Goal: Task Accomplishment & Management: Complete application form

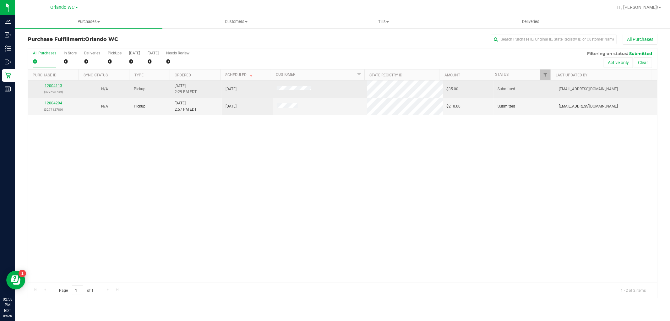
click at [51, 84] on link "12004113" at bounding box center [54, 86] width 18 height 4
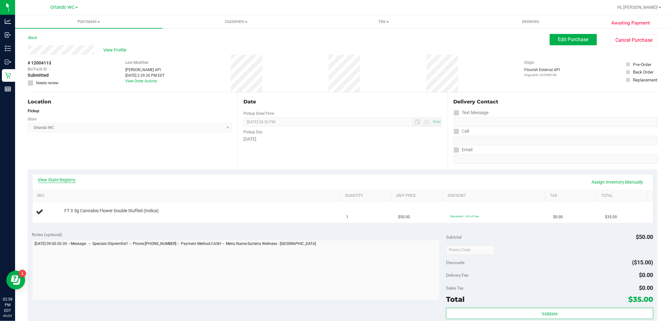
click at [51, 178] on link "View State Registry" at bounding box center [57, 180] width 38 height 6
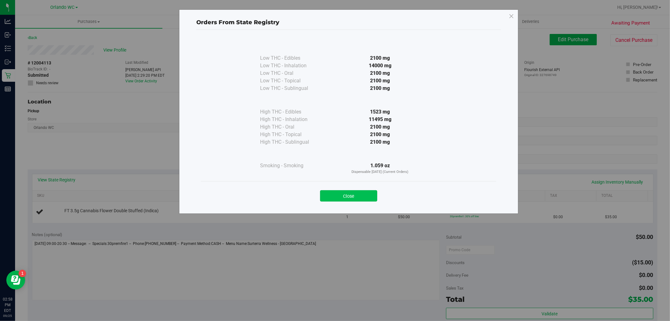
click at [361, 192] on button "Close" at bounding box center [348, 195] width 57 height 11
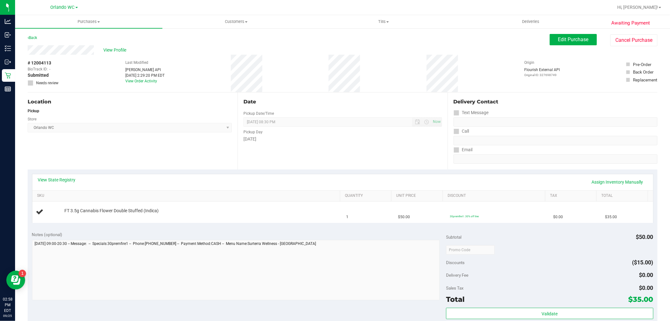
click at [315, 163] on div "Date Pickup Date/Time [DATE] Now [DATE] 08:30 PM Now Pickup Day [DATE]" at bounding box center [342, 130] width 210 height 77
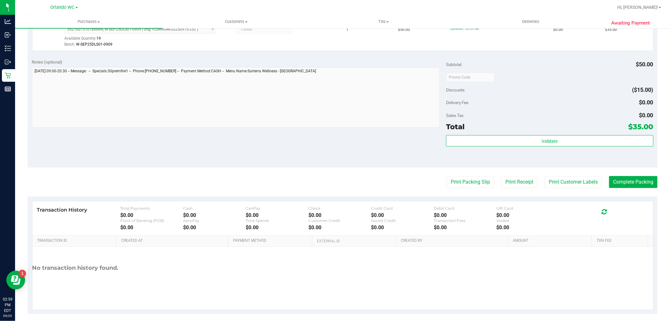
scroll to position [193, 0]
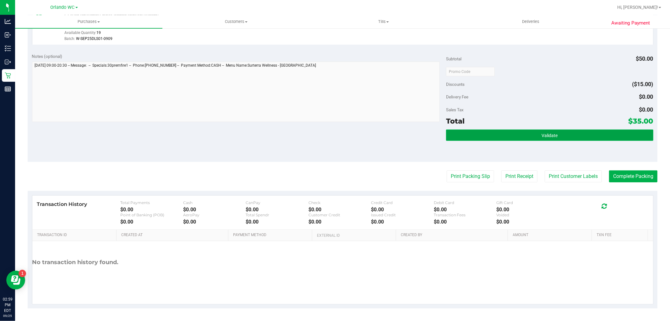
click at [568, 139] on button "Validate" at bounding box center [549, 134] width 207 height 11
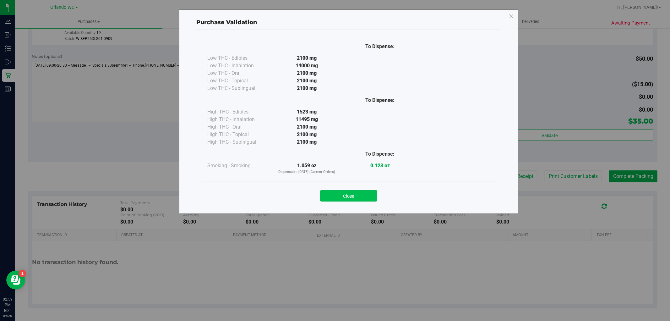
click at [332, 198] on button "Close" at bounding box center [348, 195] width 57 height 11
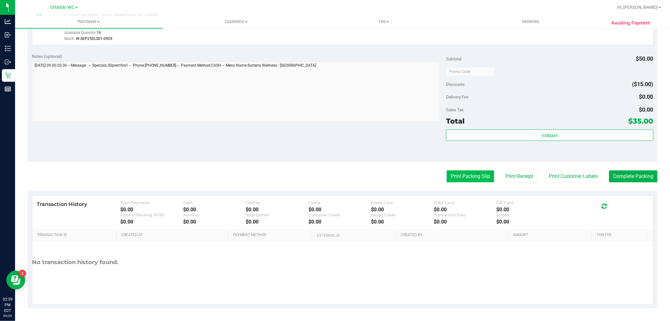
click at [448, 177] on button "Print Packing Slip" at bounding box center [470, 176] width 47 height 12
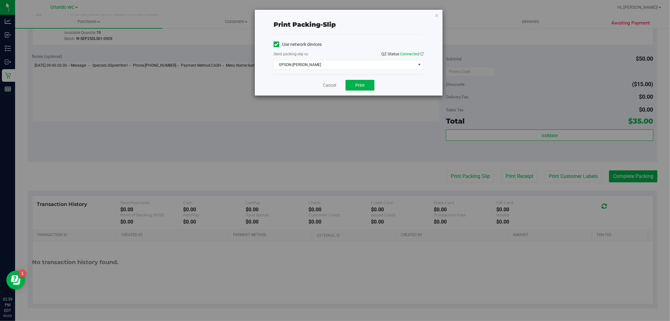
click at [375, 89] on div "Cancel Print" at bounding box center [349, 84] width 150 height 21
click at [369, 87] on button "Print" at bounding box center [359, 85] width 29 height 11
click at [326, 85] on link "Cancel" at bounding box center [329, 85] width 13 height 7
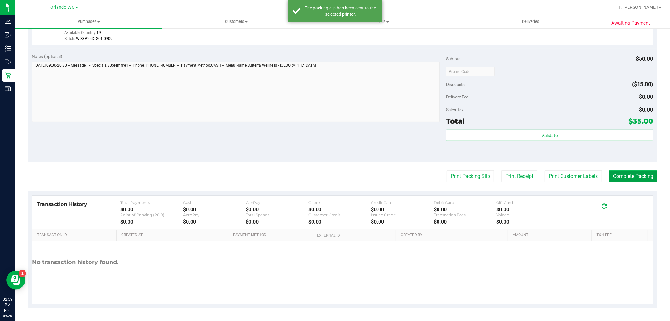
click at [633, 175] on button "Complete Packing" at bounding box center [633, 176] width 48 height 12
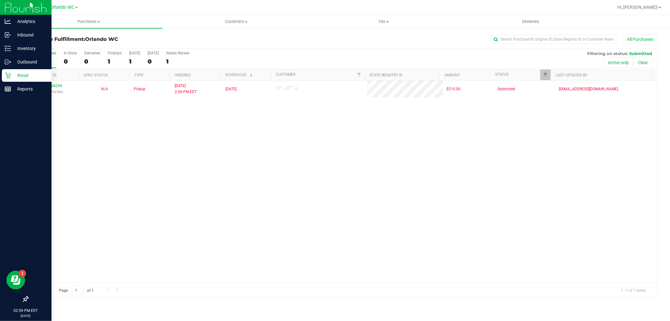
drag, startPoint x: 633, startPoint y: 175, endPoint x: 5, endPoint y: 75, distance: 635.3
click at [5, 75] on icon at bounding box center [8, 75] width 6 height 6
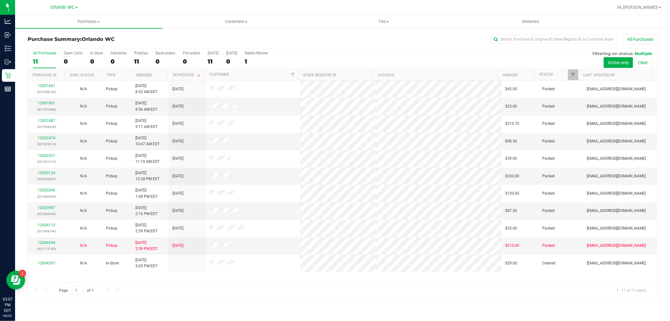
click at [41, 52] on div "All Purchases" at bounding box center [44, 53] width 23 height 4
click at [0, 0] on input "All Purchases 11" at bounding box center [0, 0] width 0 height 0
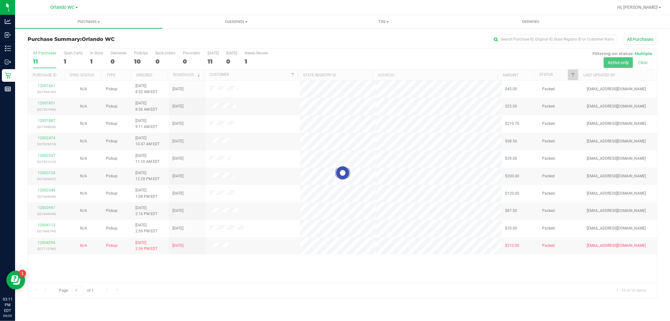
click at [39, 58] on div at bounding box center [342, 172] width 629 height 249
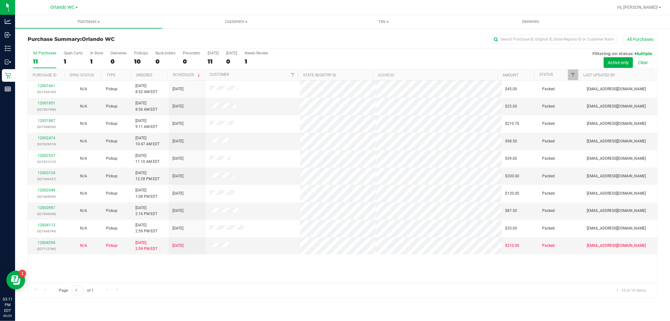
click at [37, 63] on div "11" at bounding box center [44, 61] width 23 height 7
click at [0, 0] on input "All Purchases 11" at bounding box center [0, 0] width 0 height 0
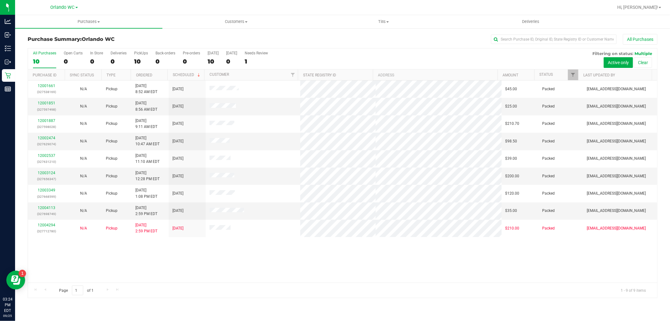
click at [42, 54] on div "All Purchases" at bounding box center [44, 53] width 23 height 4
click at [0, 0] on input "All Purchases 10" at bounding box center [0, 0] width 0 height 0
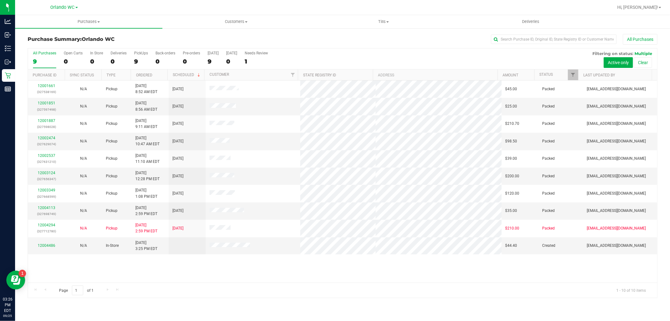
click at [41, 52] on div "All Purchases" at bounding box center [44, 53] width 23 height 4
click at [0, 0] on input "All Purchases 9" at bounding box center [0, 0] width 0 height 0
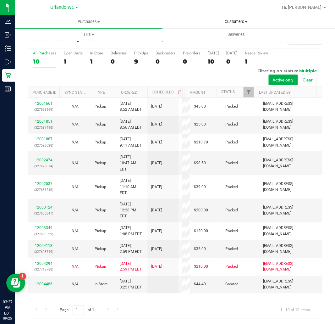
click at [218, 24] on span "Customers" at bounding box center [236, 22] width 147 height 6
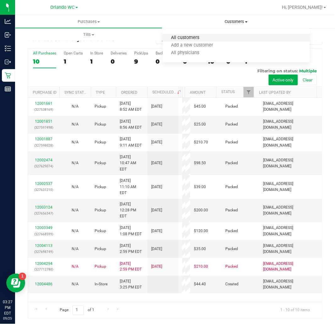
click at [198, 36] on span "All customers" at bounding box center [184, 37] width 45 height 5
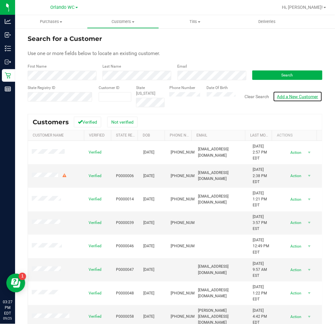
click at [310, 94] on link "Add a New Customer" at bounding box center [297, 96] width 49 height 11
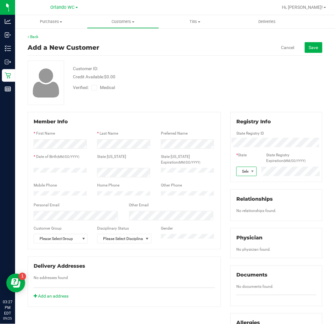
click at [248, 168] on span at bounding box center [252, 171] width 8 height 9
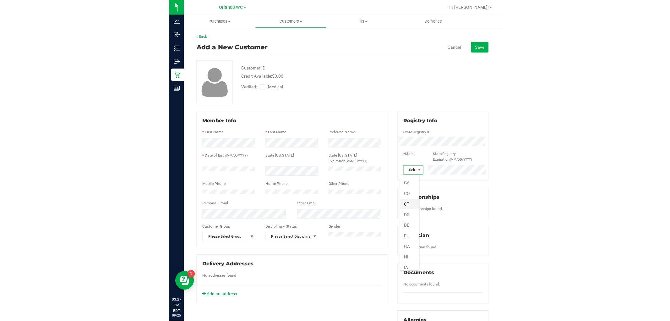
scroll to position [70, 0]
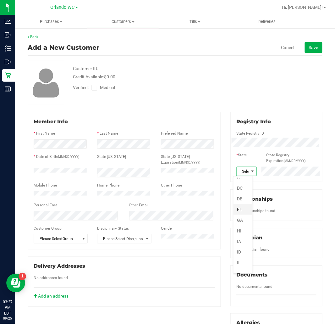
click at [244, 211] on li "FL" at bounding box center [242, 209] width 19 height 11
click at [105, 86] on span "Medical" at bounding box center [109, 87] width 18 height 7
click at [0, 0] on input "Medical" at bounding box center [0, 0] width 0 height 0
click at [309, 49] on span "Save" at bounding box center [313, 47] width 9 height 5
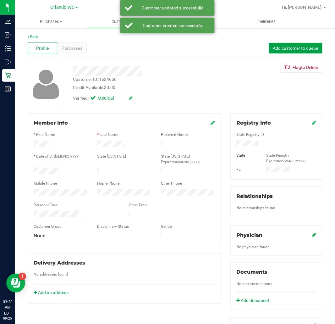
click at [294, 43] on button "Add customer to queue" at bounding box center [295, 48] width 53 height 11
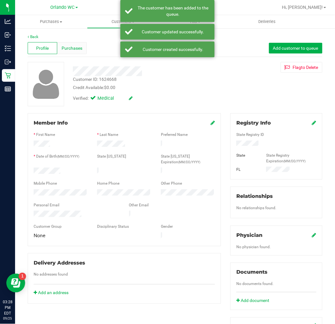
click at [76, 42] on div "Purchases" at bounding box center [72, 48] width 30 height 12
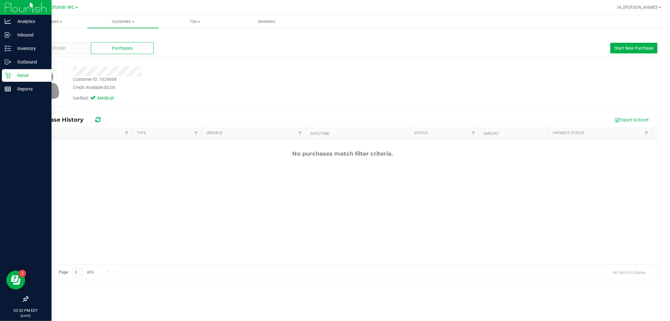
click at [3, 71] on div "Retail" at bounding box center [27, 75] width 50 height 13
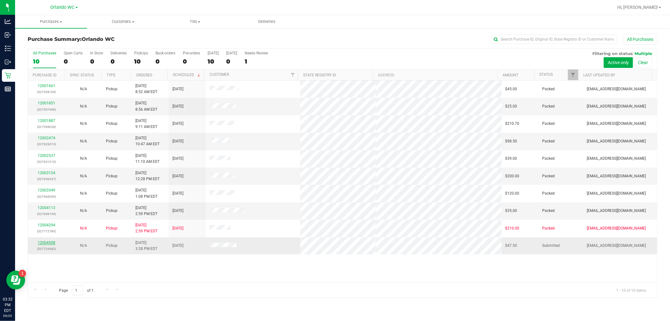
click at [43, 242] on link "12004508" at bounding box center [47, 242] width 18 height 4
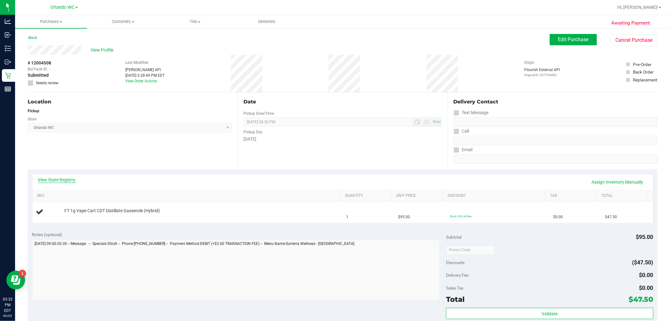
click at [62, 182] on link "View State Registry" at bounding box center [57, 180] width 38 height 6
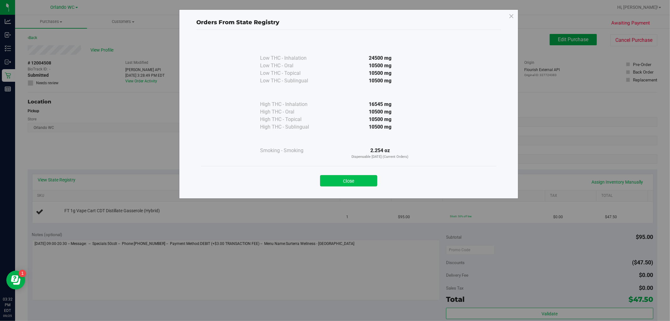
click at [348, 179] on button "Close" at bounding box center [348, 180] width 57 height 11
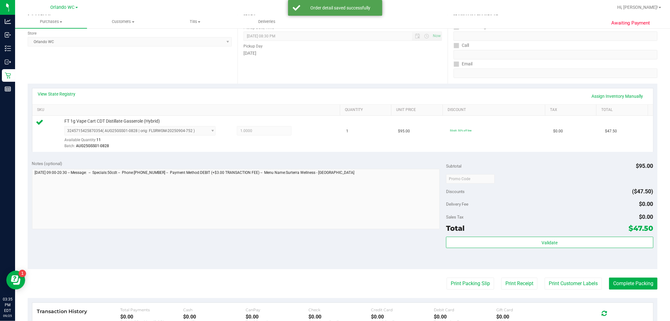
scroll to position [174, 0]
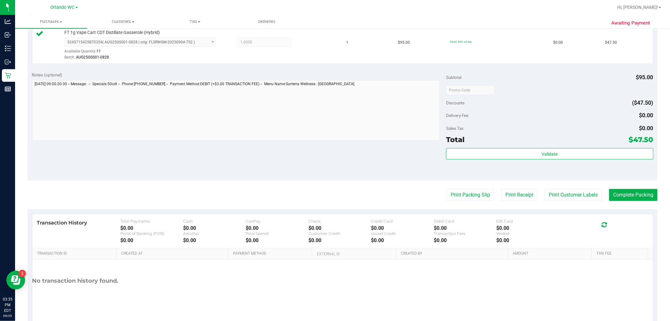
click at [595, 162] on div "Validate" at bounding box center [549, 162] width 207 height 28
click at [551, 153] on span "Validate" at bounding box center [549, 153] width 16 height 5
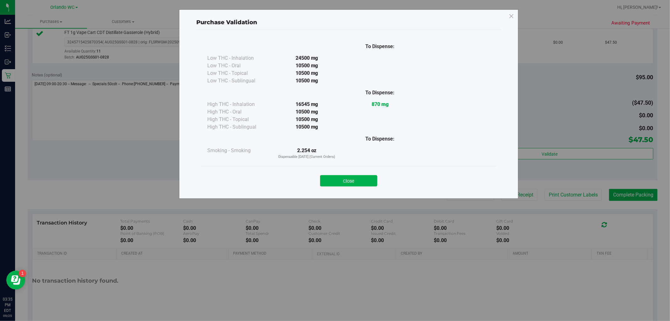
click at [359, 175] on button "Close" at bounding box center [348, 180] width 57 height 11
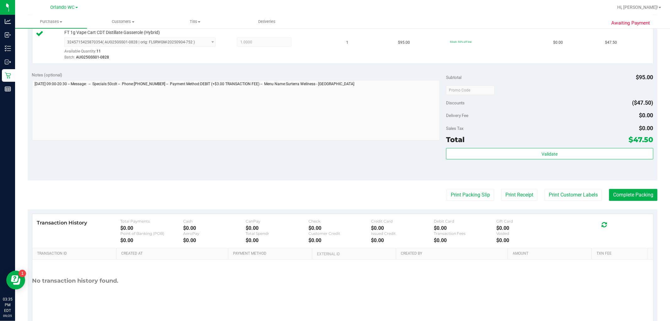
click at [436, 190] on div "Print Packing Slip Print Receipt Print Customer Labels Complete Packing" at bounding box center [343, 195] width 630 height 12
click at [447, 190] on button "Print Packing Slip" at bounding box center [470, 195] width 47 height 12
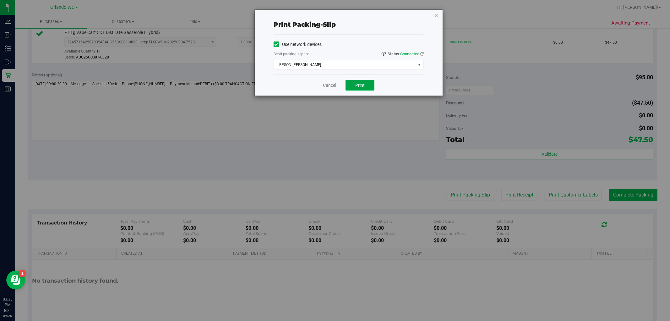
click at [372, 84] on button "Print" at bounding box center [359, 85] width 29 height 11
click at [315, 80] on div "Cancel Print" at bounding box center [349, 84] width 150 height 21
click at [627, 198] on div "Print packing-slip Use network devices Send packing-slip to: QZ Status: Connect…" at bounding box center [337, 160] width 675 height 321
click at [330, 85] on link "Cancel" at bounding box center [329, 85] width 13 height 7
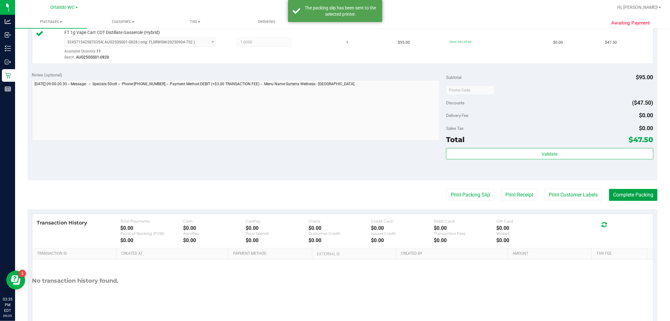
click at [644, 197] on button "Complete Packing" at bounding box center [633, 195] width 48 height 12
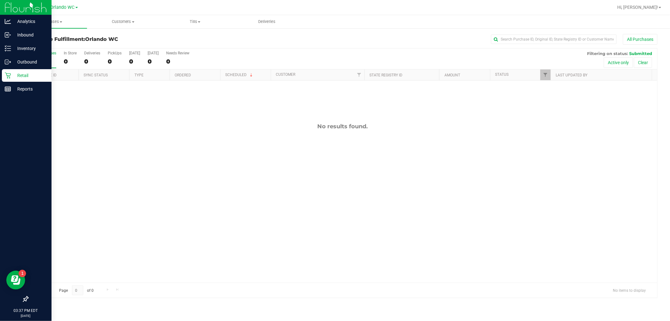
click at [7, 77] on icon at bounding box center [8, 75] width 6 height 6
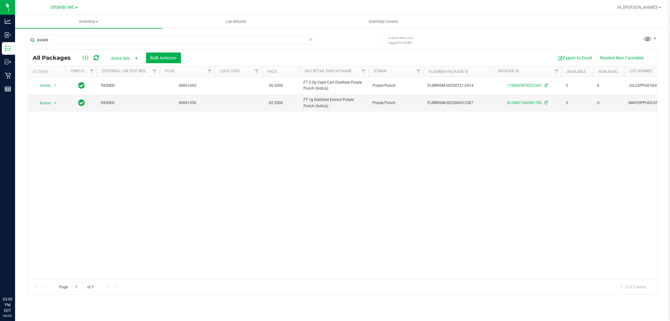
click at [0, 36] on div "Analytics Inbound Inventory Outbound Retail Reports 03:00 PM EDT [DATE] 09/25 O…" at bounding box center [335, 160] width 670 height 321
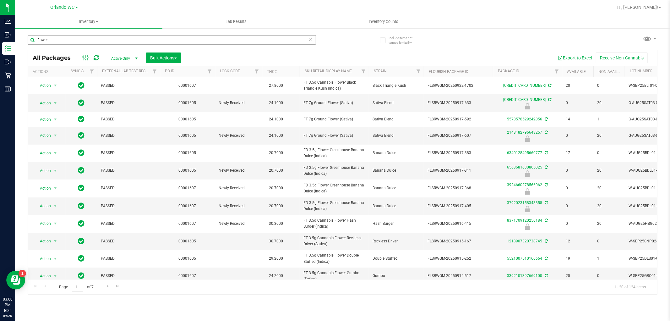
click at [38, 41] on input "flower" at bounding box center [172, 39] width 288 height 9
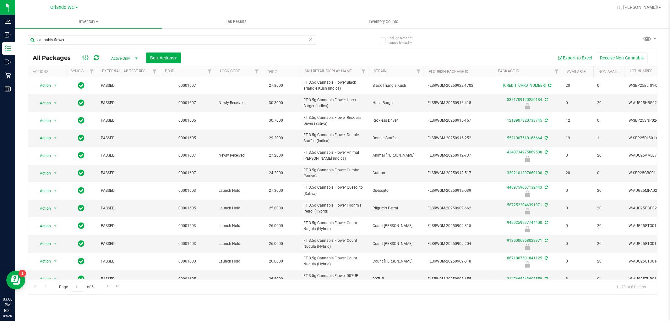
click at [352, 73] on th "Sku Retail Display Name" at bounding box center [334, 71] width 69 height 11
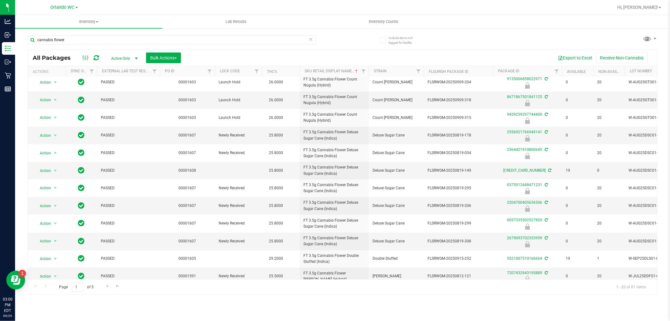
scroll to position [166, 0]
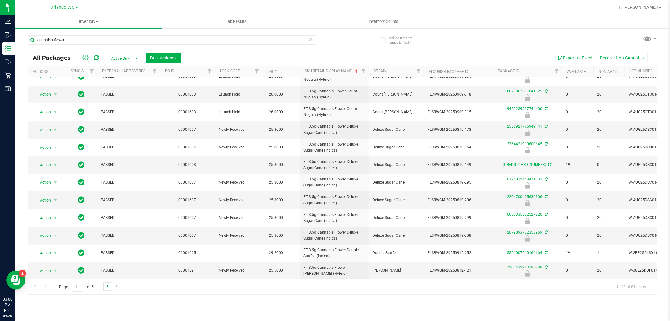
click at [106, 286] on span "Go to the next page" at bounding box center [107, 285] width 5 height 5
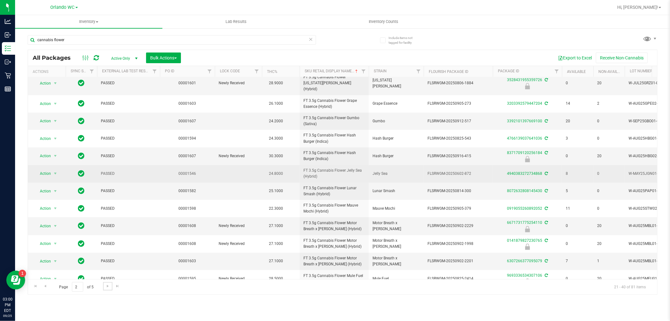
scroll to position [153, 0]
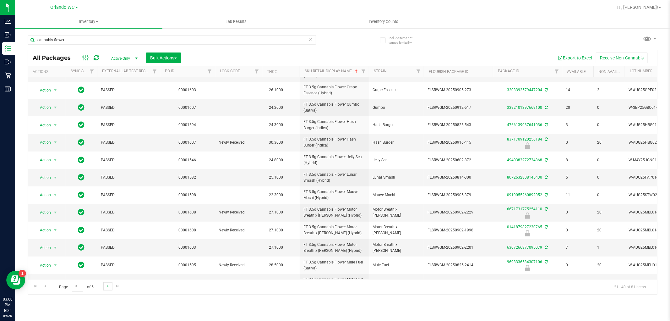
click at [104, 290] on link "Go to the next page" at bounding box center [107, 286] width 9 height 8
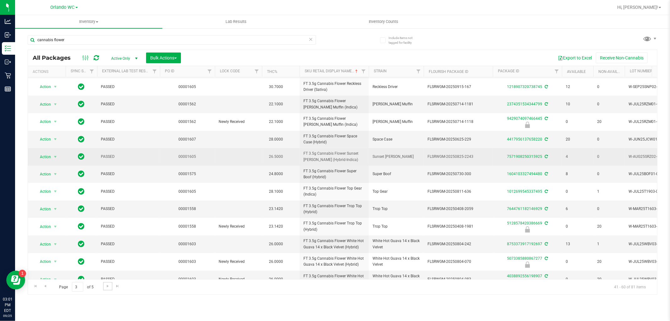
scroll to position [154, 0]
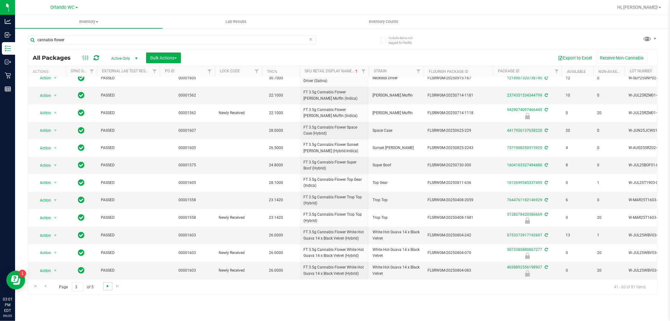
click at [107, 285] on span "Go to the next page" at bounding box center [107, 285] width 5 height 5
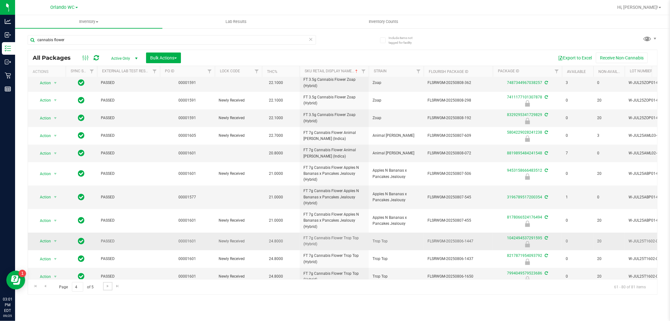
scroll to position [172, 0]
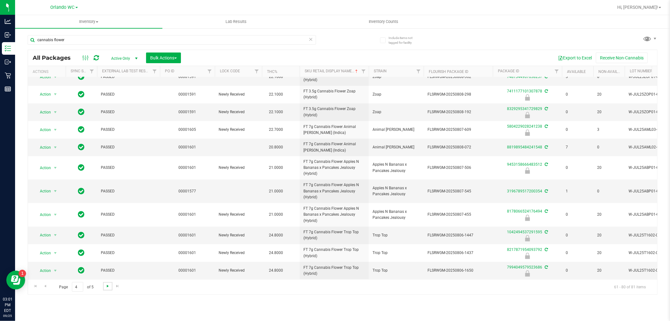
click at [109, 285] on span "Go to the next page" at bounding box center [107, 285] width 5 height 5
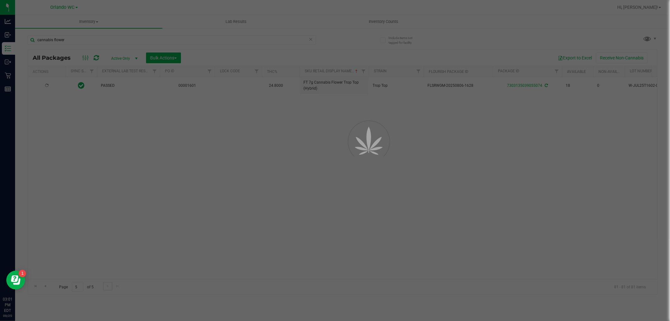
scroll to position [0, 0]
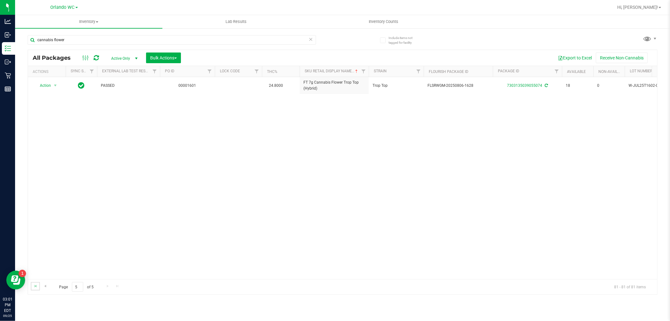
click at [35, 282] on link "Go to the first page" at bounding box center [35, 286] width 9 height 8
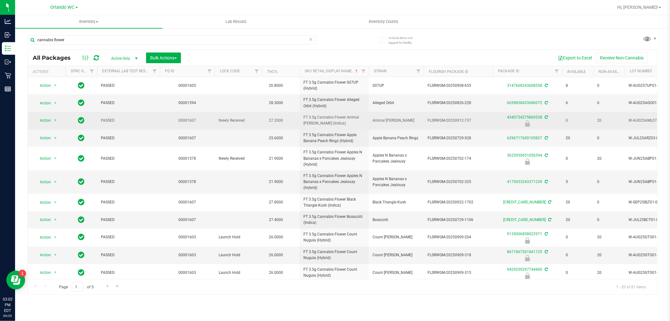
drag, startPoint x: 334, startPoint y: 126, endPoint x: 300, endPoint y: 117, distance: 35.7
click at [300, 117] on td "FT 3.5g Cannabis Flower Animal [PERSON_NAME] (Indica)" at bounding box center [334, 121] width 69 height 18
copy span "FT 3.5g Cannabis Flower Animal [PERSON_NAME] (Indica)"
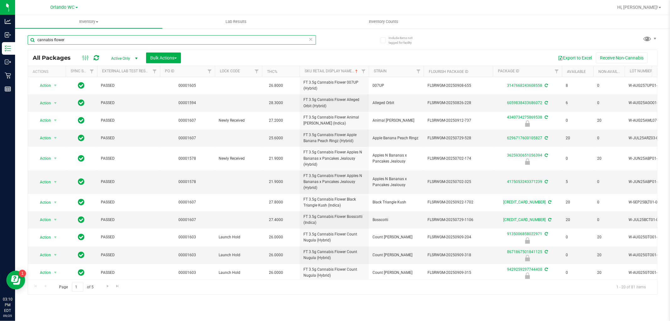
click at [64, 39] on input "cannabis flower" at bounding box center [172, 39] width 288 height 9
type input "c"
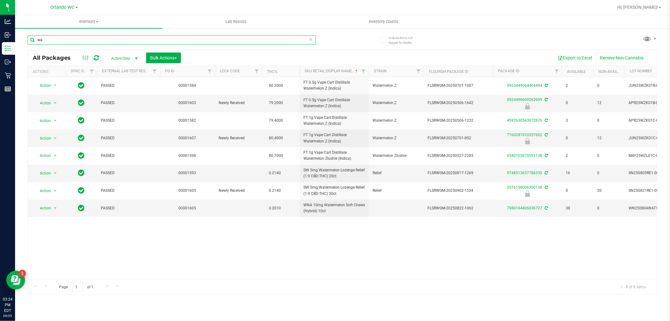
type input "w"
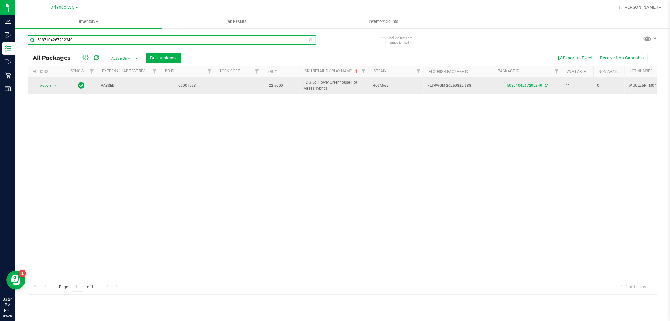
type input "5087104267292349"
click at [47, 88] on span "Action" at bounding box center [42, 85] width 17 height 9
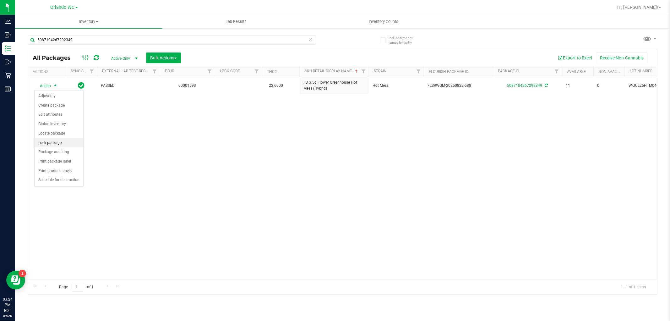
click at [61, 144] on li "Lock package" at bounding box center [59, 142] width 49 height 9
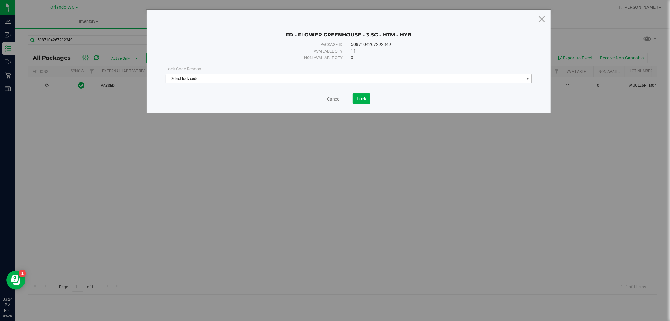
click at [292, 74] on span "Select lock code" at bounding box center [345, 78] width 358 height 9
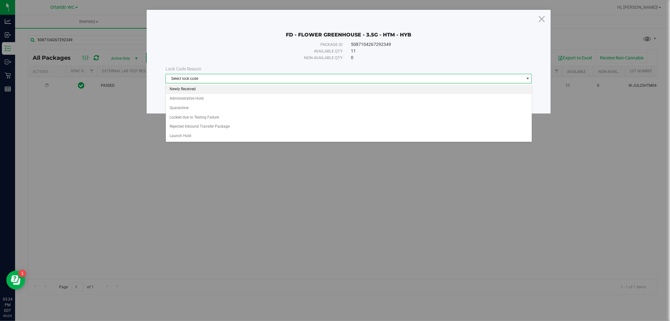
click at [192, 87] on li "Newly Received" at bounding box center [349, 88] width 366 height 9
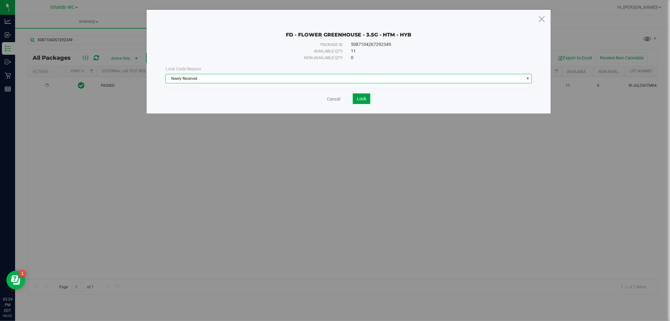
click at [362, 101] on span "Lock" at bounding box center [361, 98] width 9 height 5
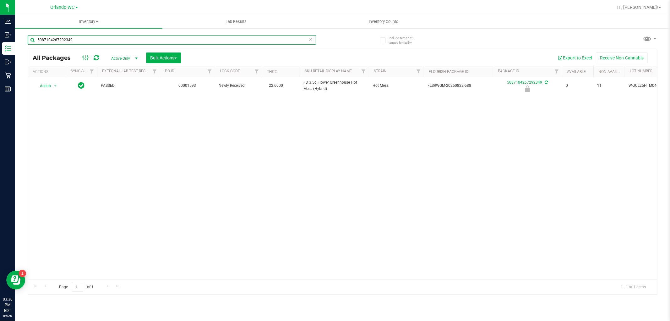
click at [86, 40] on input "5087104267292349" at bounding box center [172, 39] width 288 height 9
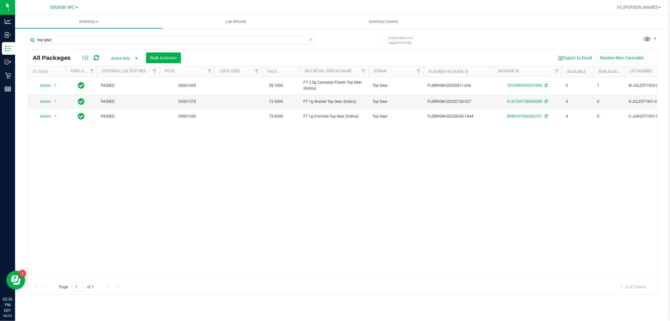
click at [106, 34] on div "top gear" at bounding box center [185, 40] width 315 height 20
click at [97, 40] on input "top gear" at bounding box center [172, 39] width 288 height 9
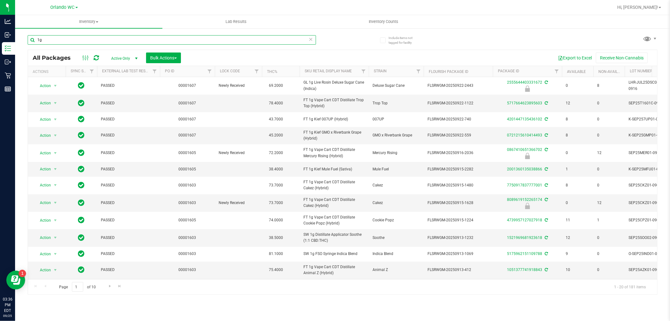
scroll to position [143, 0]
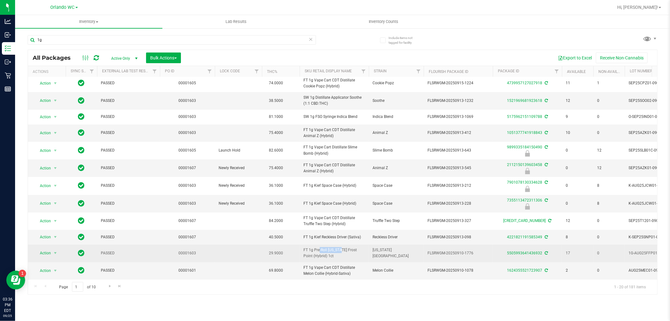
drag, startPoint x: 302, startPoint y: 243, endPoint x: 326, endPoint y: 246, distance: 24.4
click at [326, 246] on td "FT 1g Pre-Roll [US_STATE] Frost Point (Hybrid) 1ct" at bounding box center [334, 252] width 69 height 17
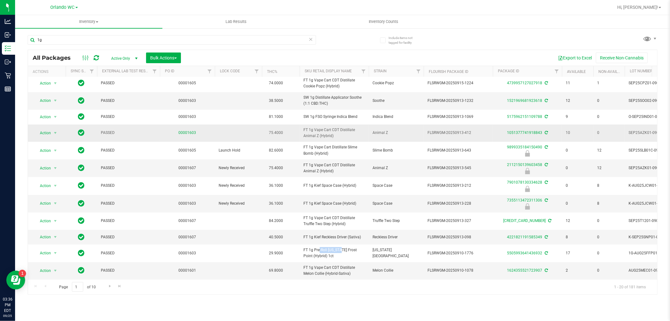
copy span "FT 1g Pre-Rol"
click at [162, 40] on input "1g" at bounding box center [172, 39] width 288 height 9
paste input "FT 1g Pre-Rol"
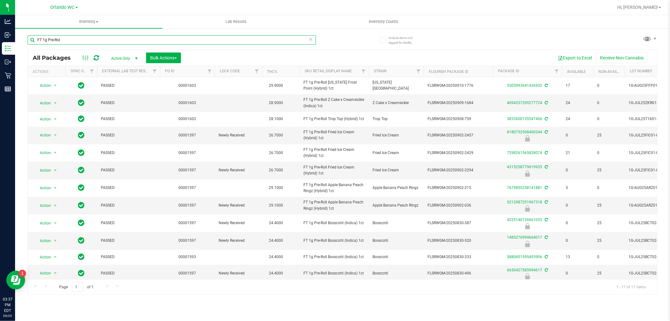
type input "FT 1g Pre-Rol"
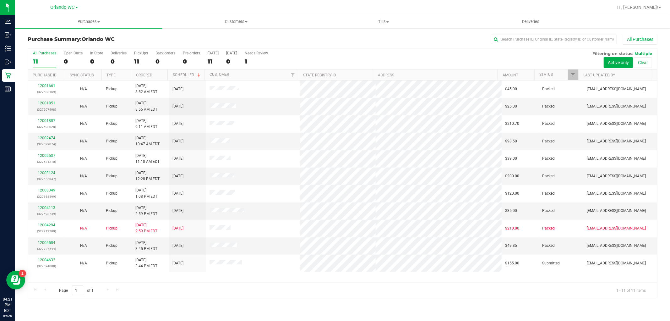
click at [48, 263] on p "(327694008)" at bounding box center [47, 266] width 30 height 6
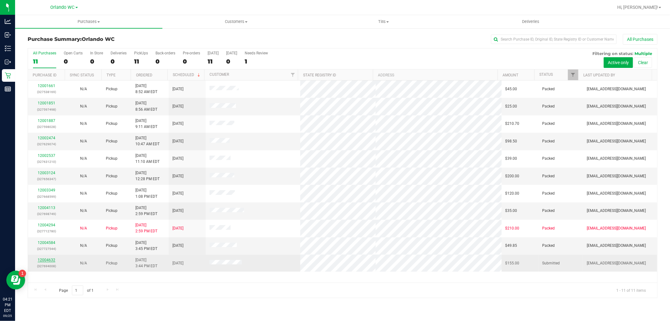
click at [48, 262] on div "12004632 (327694008)" at bounding box center [47, 263] width 30 height 12
click at [49, 258] on link "12004632" at bounding box center [47, 260] width 18 height 4
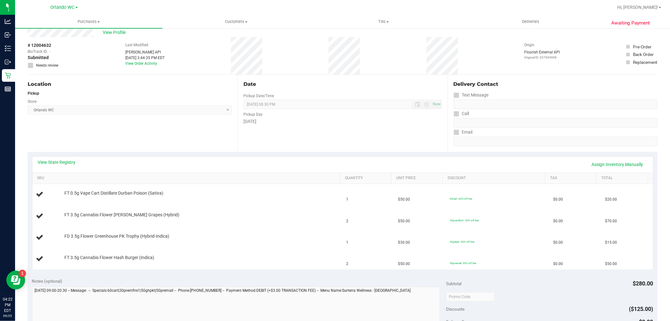
scroll to position [35, 0]
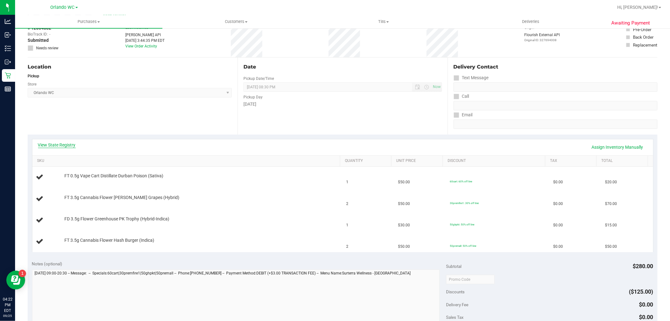
click at [54, 145] on link "View State Registry" at bounding box center [57, 145] width 38 height 6
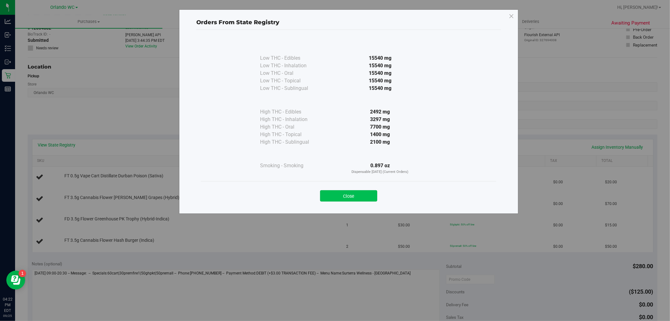
click at [373, 193] on button "Close" at bounding box center [348, 195] width 57 height 11
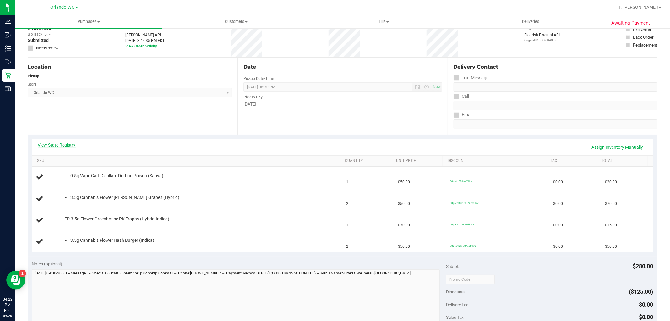
click at [68, 145] on link "View State Registry" at bounding box center [57, 145] width 38 height 6
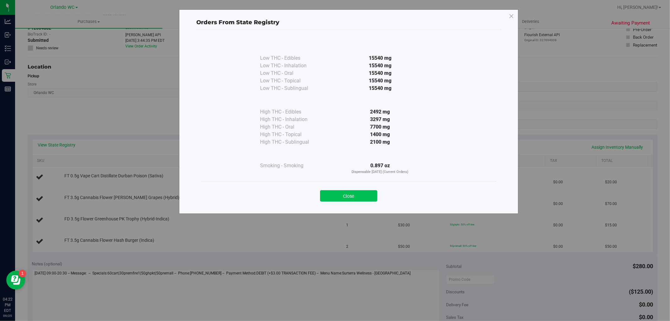
click at [356, 196] on button "Close" at bounding box center [348, 195] width 57 height 11
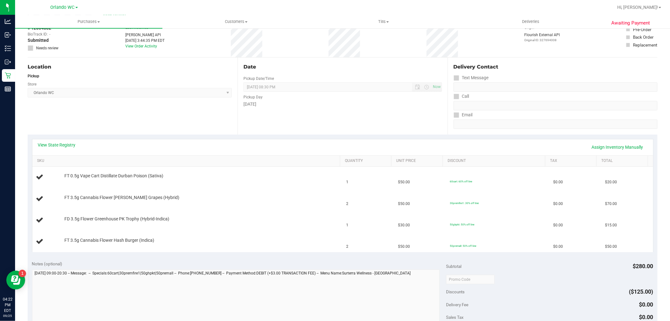
click at [244, 136] on div "View State Registry Assign Inventory Manually SKU Quantity Unit Price Discount …" at bounding box center [343, 195] width 630 height 122
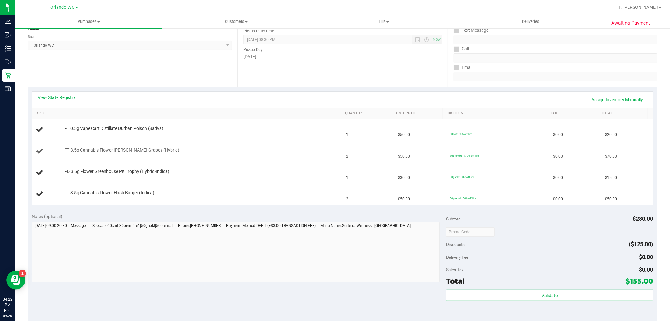
scroll to position [70, 0]
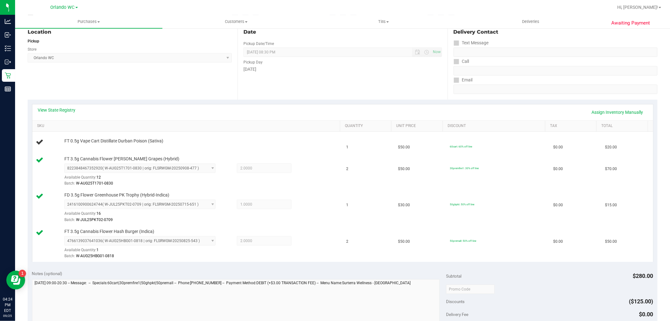
click at [109, 90] on div "Location Pickup Store Orlando WC Select Store Bonita Springs WC Boynton Beach W…" at bounding box center [133, 61] width 210 height 77
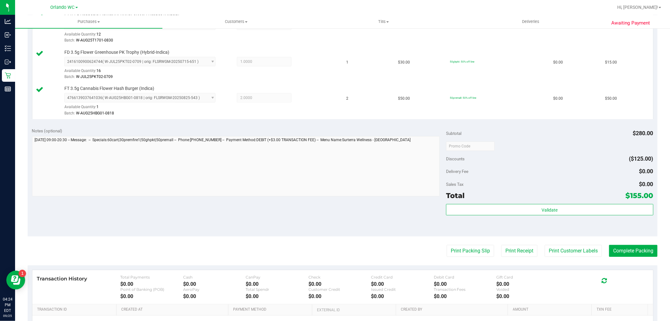
scroll to position [244, 0]
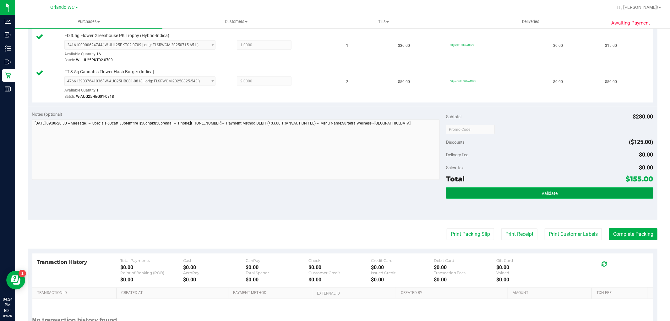
click at [544, 192] on span "Validate" at bounding box center [549, 193] width 16 height 5
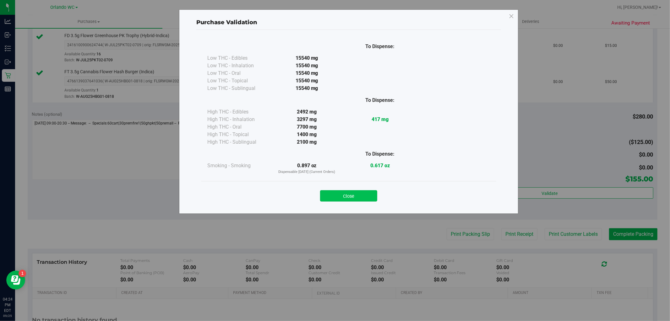
click at [359, 197] on button "Close" at bounding box center [348, 195] width 57 height 11
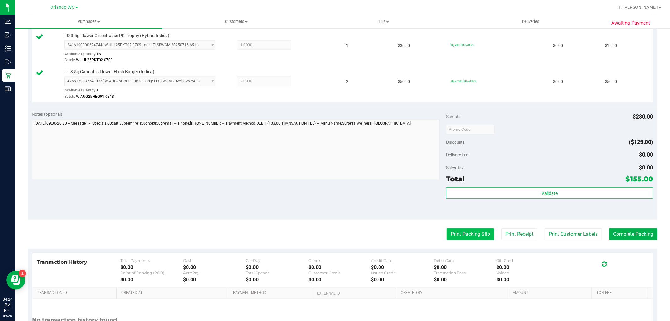
click at [460, 231] on button "Print Packing Slip" at bounding box center [470, 234] width 47 height 12
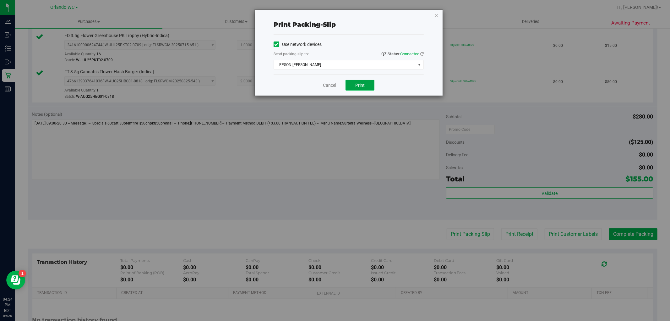
click at [360, 88] on button "Print" at bounding box center [359, 85] width 29 height 11
click at [332, 82] on link "Cancel" at bounding box center [329, 85] width 13 height 7
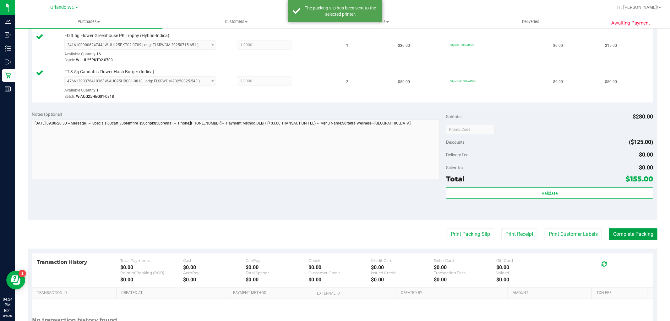
click at [651, 228] on button "Complete Packing" at bounding box center [633, 234] width 48 height 12
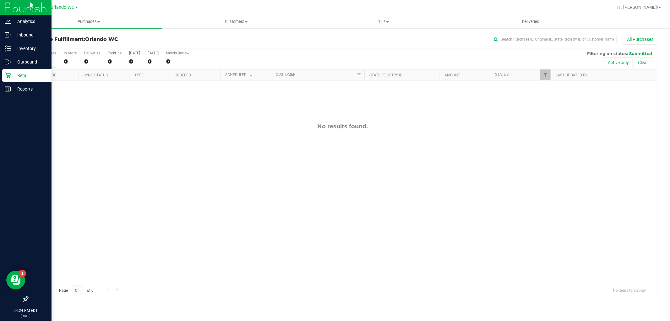
click at [8, 73] on icon at bounding box center [8, 76] width 6 height 6
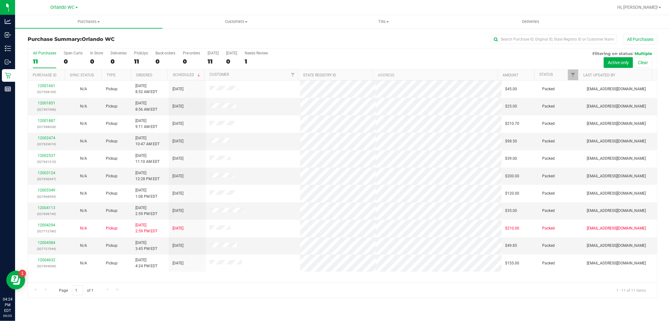
click at [33, 59] on div "11" at bounding box center [44, 61] width 23 height 7
click at [0, 0] on input "All Purchases 11" at bounding box center [0, 0] width 0 height 0
click at [32, 57] on div "All Purchases 11 Open Carts 0 In Store 0 Deliveries 0 PickUps 11 Back-orders 0 …" at bounding box center [342, 58] width 629 height 21
click at [46, 60] on div "11" at bounding box center [44, 61] width 23 height 7
click at [0, 0] on input "All Purchases 11" at bounding box center [0, 0] width 0 height 0
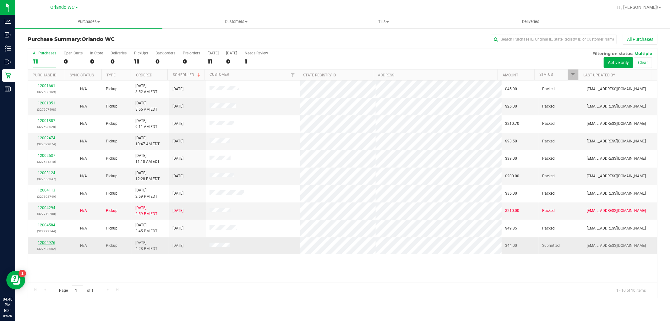
click at [45, 244] on link "12004976" at bounding box center [47, 242] width 18 height 4
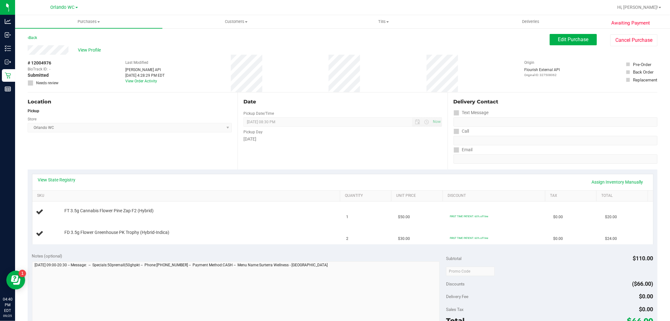
click at [60, 176] on div "View State Registry Assign Inventory Manually" at bounding box center [342, 182] width 621 height 16
click at [67, 182] on link "View State Registry" at bounding box center [57, 180] width 38 height 6
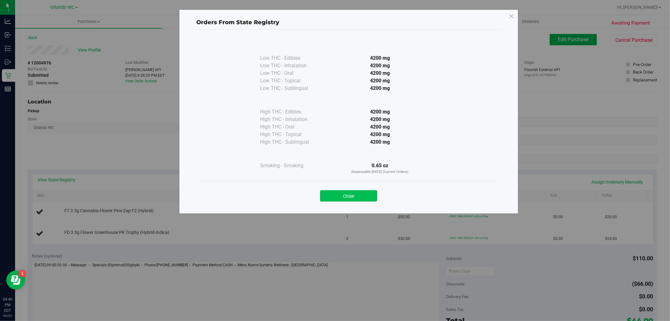
click at [357, 196] on button "Close" at bounding box center [348, 195] width 57 height 11
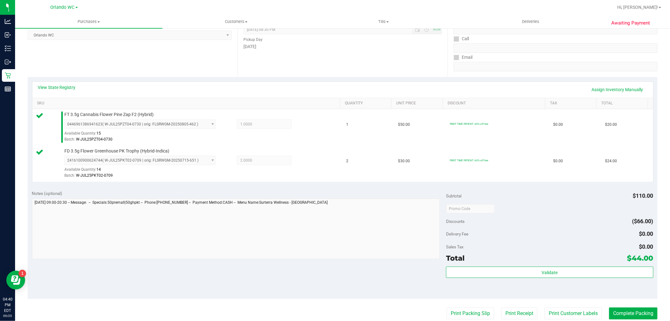
scroll to position [139, 0]
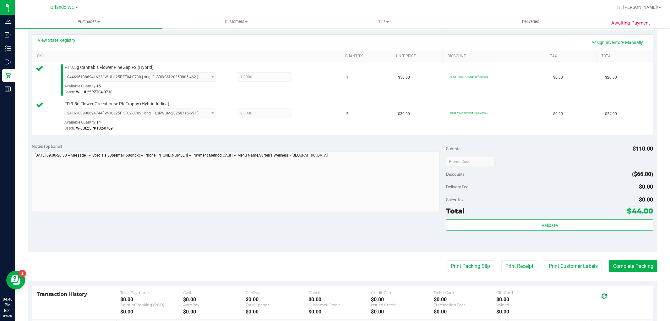
click at [597, 219] on div "Subtotal $110.00 Discounts ($66.00) Delivery Fee $0.00 Sales Tax $0.00 Total $4…" at bounding box center [549, 195] width 207 height 105
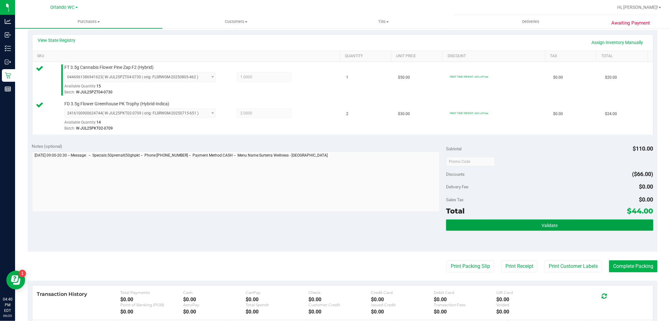
click at [572, 224] on button "Validate" at bounding box center [549, 224] width 207 height 11
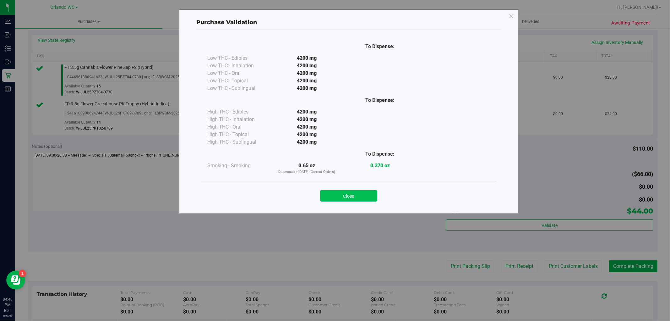
click at [339, 198] on button "Close" at bounding box center [348, 195] width 57 height 11
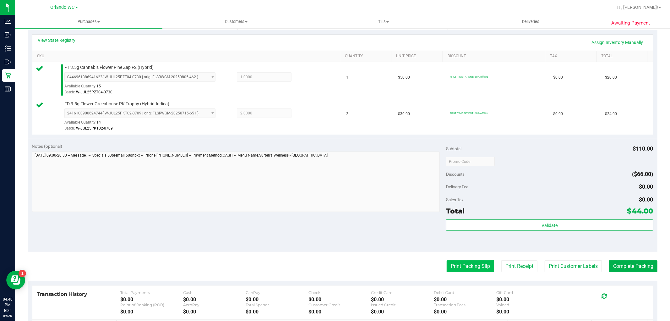
click at [458, 266] on button "Print Packing Slip" at bounding box center [470, 266] width 47 height 12
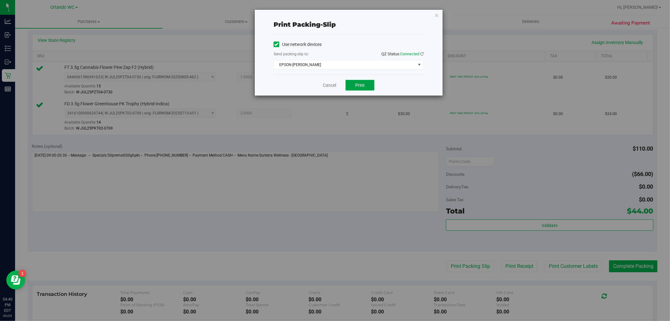
click at [371, 85] on button "Print" at bounding box center [359, 85] width 29 height 11
click at [328, 84] on link "Cancel" at bounding box center [329, 85] width 13 height 7
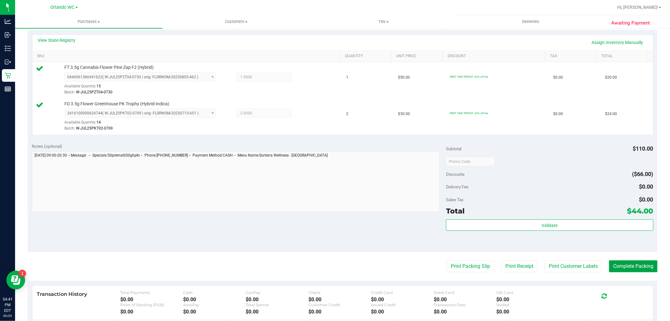
click at [640, 266] on button "Complete Packing" at bounding box center [633, 266] width 48 height 12
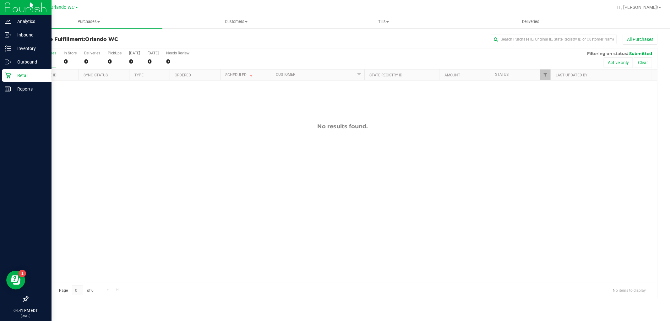
click at [9, 76] on icon at bounding box center [8, 76] width 6 height 6
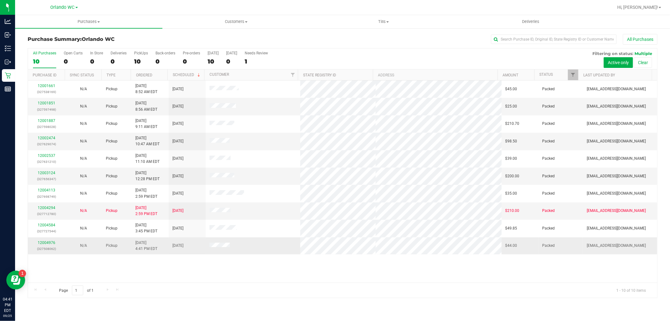
drag, startPoint x: 277, startPoint y: 145, endPoint x: 505, endPoint y: 250, distance: 251.0
click at [505, 250] on td "$44.00" at bounding box center [520, 245] width 37 height 17
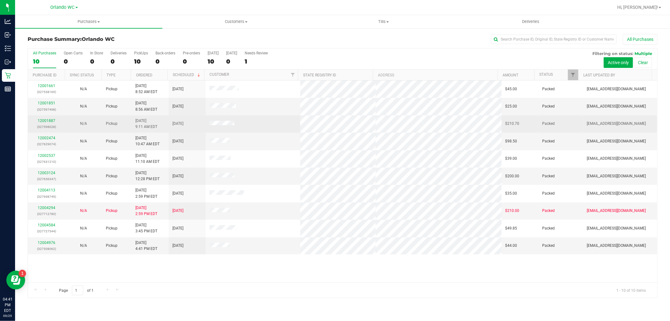
click at [284, 122] on td at bounding box center [253, 123] width 94 height 17
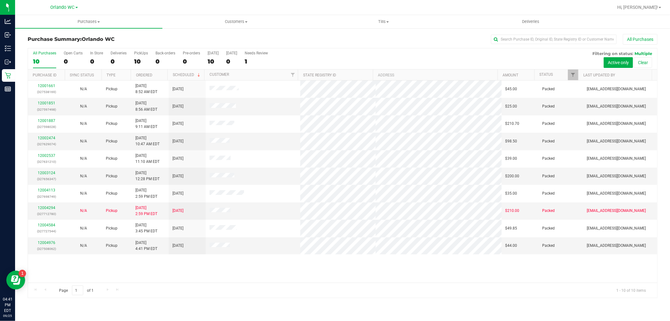
click at [43, 52] on div "All Purchases" at bounding box center [44, 53] width 23 height 4
click at [0, 0] on input "All Purchases 10" at bounding box center [0, 0] width 0 height 0
click at [52, 58] on div "10" at bounding box center [44, 61] width 23 height 7
click at [0, 0] on input "All Purchases 10" at bounding box center [0, 0] width 0 height 0
click at [53, 58] on div "10" at bounding box center [44, 61] width 23 height 7
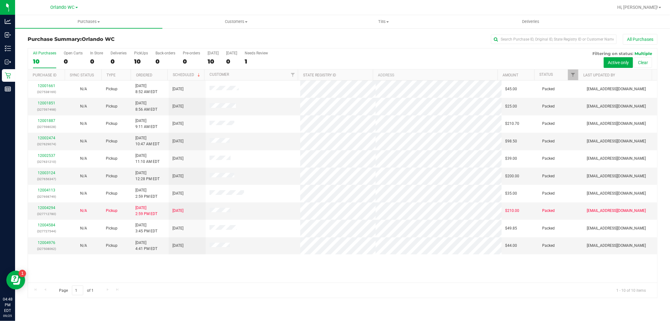
click at [0, 0] on input "All Purchases 10" at bounding box center [0, 0] width 0 height 0
